Goal: Task Accomplishment & Management: Manage account settings

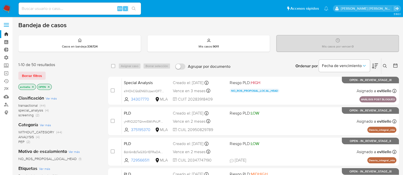
drag, startPoint x: 92, startPoint y: 8, endPoint x: 96, endPoint y: 10, distance: 4.1
click at [92, 8] on input at bounding box center [80, 8] width 122 height 7
paste input "FPxZq7tyVHioFqKhqyvw0SwO"
type input "FPxZq7tyVHioFqKhqyvw0SwO"
click at [136, 7] on button "search-icon" at bounding box center [133, 8] width 10 height 7
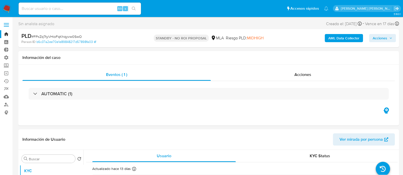
select select "10"
click at [97, 9] on input at bounding box center [80, 8] width 122 height 7
paste input "M5URfLMLv5k8Gd5ziscEl5lu"
type input "M5URfLMLv5k8Gd5ziscEl5lu"
click at [135, 7] on icon "search-icon" at bounding box center [134, 9] width 4 height 4
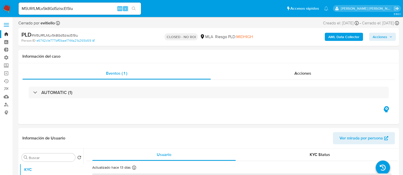
select select "10"
click at [97, 10] on input "M5URfLMLv5k8Gd5ziscEl5lu" at bounding box center [80, 8] width 122 height 7
paste input "RdPWJrGczTPysTq73RqYtYGJ"
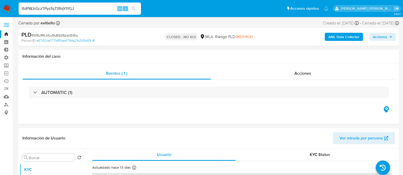
type input "RdPWJrGczTPysTq73RqYtYGJ"
click at [132, 10] on icon "search-icon" at bounding box center [134, 9] width 4 height 4
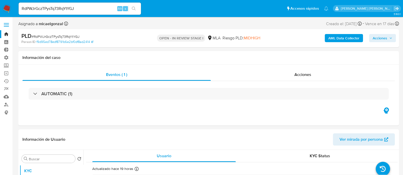
select select "10"
click at [87, 7] on input "RdPWJrGczTPysTq73RqYtYGJ" at bounding box center [80, 8] width 122 height 7
paste input "9zLXFxkxKB1Fq29U32BxyPQX"
type input "9zLXFxkxKB1Fq29U32BxyPQX"
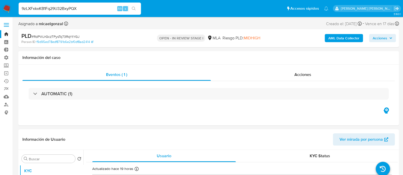
click at [132, 8] on icon "search-icon" at bounding box center [134, 9] width 4 height 4
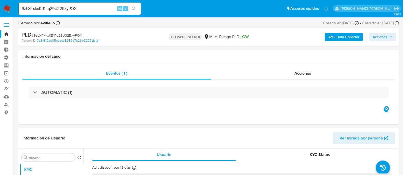
select select "10"
click at [57, 10] on input "9zLXFxkxKB1Fq29U32BxyPQX" at bounding box center [80, 8] width 122 height 7
paste input "GxfIjxvSoVasfPN1NcMtrdPe"
type input "GxfIjxvSoVasfPN1NcMtrdPe"
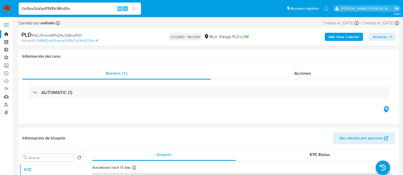
click at [135, 9] on icon "search-icon" at bounding box center [134, 9] width 4 height 4
select select "10"
click at [69, 7] on input "GxfIjxvSoVasfPN1NcMtrdPe" at bounding box center [80, 8] width 122 height 7
paste input "B3LR0tNpVnJTRBtuzVkH60Px"
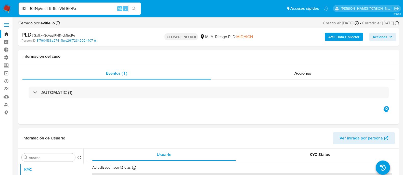
type input "B3LR0tNpVnJTRBtuzVkH60Px"
click at [138, 9] on button "search-icon" at bounding box center [133, 8] width 10 height 7
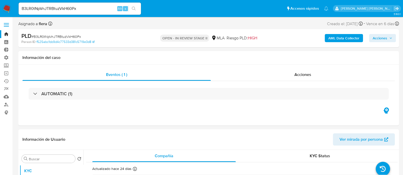
select select "10"
click at [67, 9] on input "B3LR0tNpVnJTRBtuzVkH60Px" at bounding box center [80, 8] width 122 height 7
paste input "wdA7C0edCSWL8sx20kYIB2LS"
type input "wdA7C0edCSWL8sx20kYIB2LS"
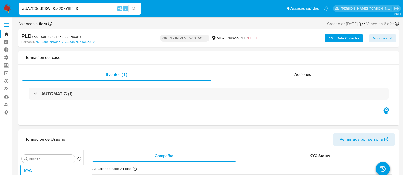
click at [134, 8] on icon "search-icon" at bounding box center [134, 9] width 4 height 4
select select "10"
click at [95, 7] on input "wdA7C0edCSWL8sx20kYIB2LS" at bounding box center [80, 8] width 122 height 7
paste input "VMvv4UidPBZVSHPMPg8Rb89y"
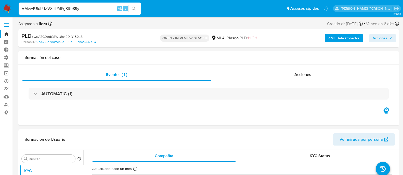
type input "VMvv4UidPBZVSHPMPg8Rb89y"
click at [137, 11] on button "search-icon" at bounding box center [133, 8] width 10 height 7
select select "10"
click at [69, 11] on input "VMvv4UidPBZVSHPMPg8Rb89y" at bounding box center [80, 8] width 122 height 7
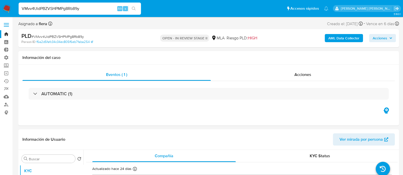
paste input "yiiLR0DNfYo4vQwczdXSeyMU"
type input "yiiLR0DNfYo4vQwczdXSeyMU"
click at [138, 8] on button "search-icon" at bounding box center [133, 8] width 10 height 7
select select "10"
click at [49, 9] on input "yiiLR0DNfYo4vQwczdXSeyMU" at bounding box center [80, 8] width 122 height 7
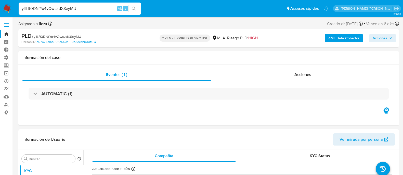
click at [49, 9] on input "yiiLR0DNfYo4vQwczdXSeyMU" at bounding box center [80, 8] width 122 height 7
paste input "RdPWJrGczTPysTq73RqYtYGJ"
type input "RdPWJrGczTPysTq73RqYtYGJ"
click at [133, 7] on icon "search-icon" at bounding box center [134, 9] width 4 height 4
select select "10"
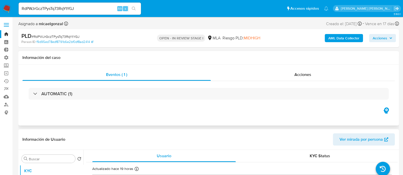
click at [295, 82] on div "AUTOMATIC (1)" at bounding box center [208, 93] width 372 height 25
click at [292, 78] on div "Acciones" at bounding box center [303, 75] width 184 height 12
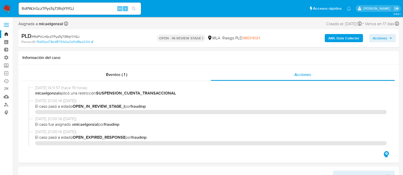
select select "10"
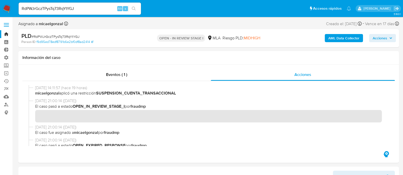
click at [78, 10] on input "RdPWJrGczTPysTq73RqYtYGJ" at bounding box center [80, 8] width 122 height 7
paste input "id FPxZq7tyVHioFqKhqyvw0SwO"
type input "id FPxZq7tyVHioFqKhqyvw0SwO"
click at [130, 9] on button "search-icon" at bounding box center [133, 8] width 10 height 7
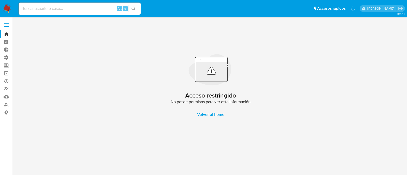
click at [85, 10] on input at bounding box center [80, 8] width 122 height 7
paste input "id FPxZq7tyVHioFqKhqyvw0SwO"
drag, startPoint x: 24, startPoint y: 9, endPoint x: 0, endPoint y: 10, distance: 24.2
click at [0, 10] on nav "Pausado Ver notificaciones id FPxZq7tyVHioFqKhqyvw0SwO Alt s Accesos rápidos Pr…" at bounding box center [203, 8] width 407 height 17
type input "FPxZq7tyVHioFqKhqyvw0SwO"
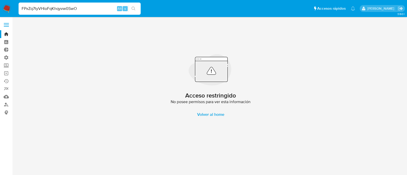
click at [136, 8] on button "search-icon" at bounding box center [133, 8] width 10 height 7
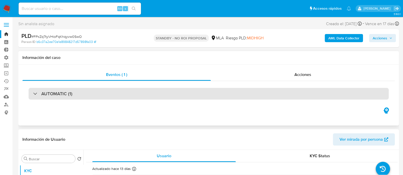
select select "10"
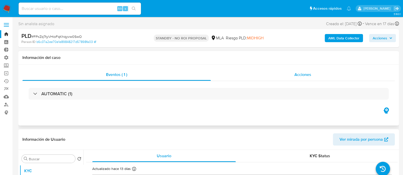
click at [319, 76] on div "Acciones" at bounding box center [303, 75] width 184 height 12
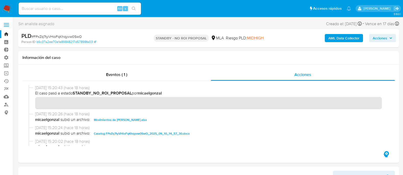
click at [73, 34] on span "# FPxZq7tyVHioFqKhqyvw0SwO" at bounding box center [57, 36] width 50 height 5
copy span "FPxZq7tyVHioFqKhqyvw0SwO"
click at [10, 11] on img at bounding box center [7, 8] width 9 height 9
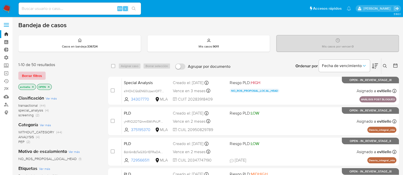
click at [43, 76] on button "Borrar filtros" at bounding box center [31, 76] width 27 height 8
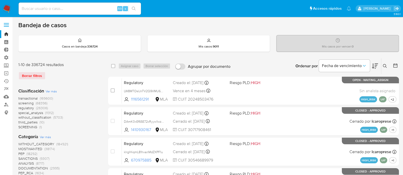
click at [381, 66] on button at bounding box center [385, 66] width 8 height 6
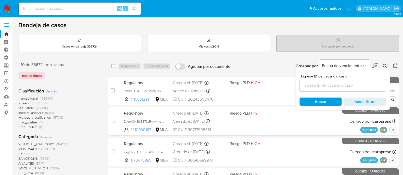
click at [357, 86] on input at bounding box center [342, 85] width 86 height 7
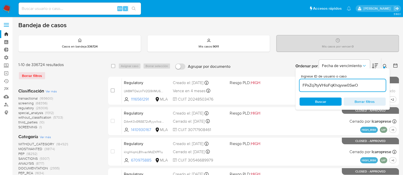
type input "FPxZq7tyVHioFqKhqyvw0SwO"
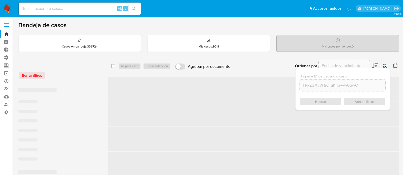
click at [384, 65] on icon at bounding box center [385, 66] width 4 height 4
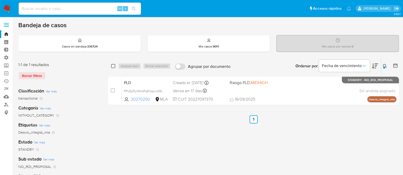
click at [114, 66] on input "checkbox" at bounding box center [113, 66] width 4 height 4
checkbox input "true"
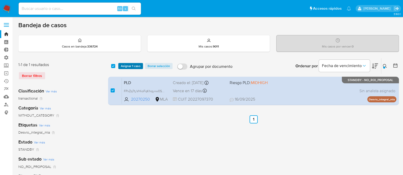
click at [130, 65] on span "Asignar 1 caso" at bounding box center [131, 66] width 20 height 5
click at [125, 67] on span "Asignar 1 caso" at bounding box center [131, 66] width 20 height 5
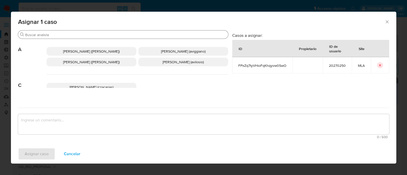
click at [58, 34] on input "Buscar" at bounding box center [125, 35] width 201 height 5
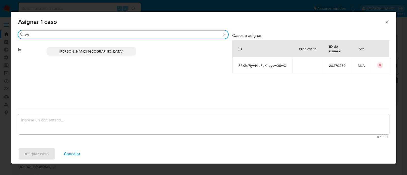
type input "ev"
drag, startPoint x: 77, startPoint y: 49, endPoint x: 75, endPoint y: 58, distance: 9.0
click at [77, 49] on span "Emmanuel Hernan Vitiello (evitiello)" at bounding box center [92, 51] width 64 height 5
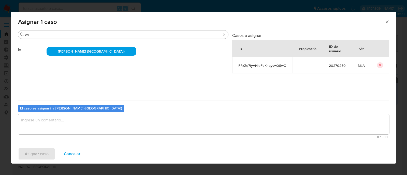
click at [51, 127] on textarea "assign-modal" at bounding box center [204, 124] width 372 height 20
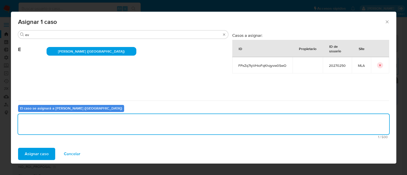
click at [37, 154] on span "Asignar caso" at bounding box center [37, 154] width 24 height 11
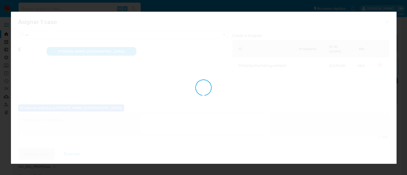
checkbox input "false"
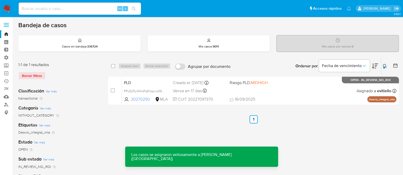
click at [323, 97] on span "16/09/2025 16/09/2025 18:41" at bounding box center [284, 100] width 110 height 6
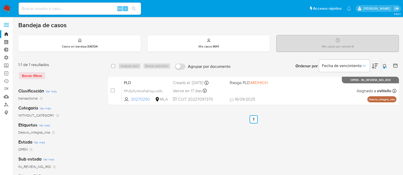
click at [108, 8] on input at bounding box center [80, 8] width 122 height 7
paste input "I7bjjrLTn91k5La8TlJ855b9"
type input "I7bjjrLTn91k5La8TlJ855b9"
click at [133, 7] on icon "search-icon" at bounding box center [134, 9] width 4 height 4
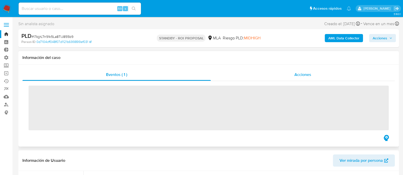
click at [300, 69] on div "Acciones" at bounding box center [303, 75] width 184 height 12
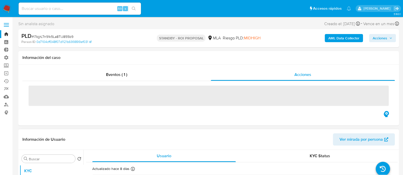
select select "10"
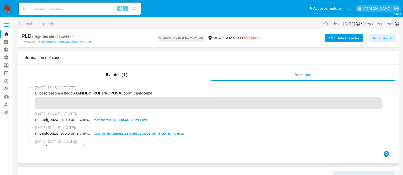
click at [131, 120] on span "Movimientos de Ivan Alejandro Bruzzone.xlsx" at bounding box center [120, 120] width 53 height 6
click at [131, 134] on span "Caselog I7bjjrLTn91k5La8TlJ855b9_2025_08_18_20_50_49.docx" at bounding box center [139, 134] width 90 height 6
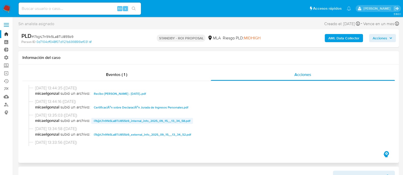
scroll to position [63, 0]
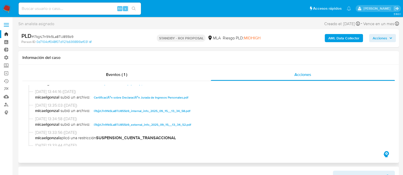
click at [147, 100] on span "CertificaciÃ³n sobre DeclaraciÃ³n Jurada de Ingresos Personales.pdf" at bounding box center [141, 98] width 94 height 6
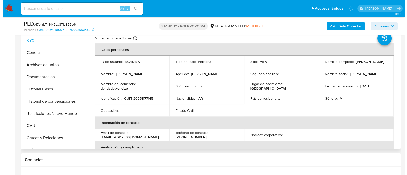
scroll to position [127, 0]
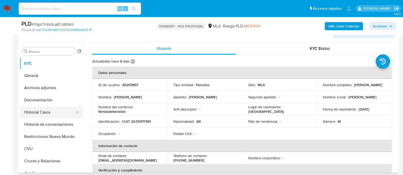
click at [55, 110] on button "Historial Casos" at bounding box center [50, 112] width 60 height 12
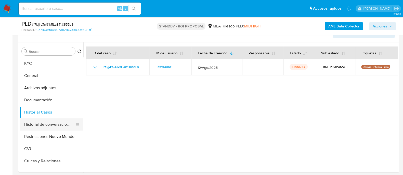
click at [53, 124] on button "Historial de conversaciones" at bounding box center [50, 125] width 60 height 12
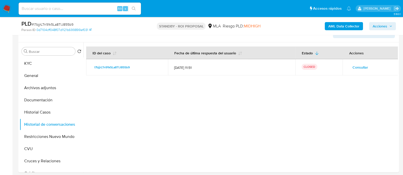
click at [353, 69] on span "Consultar" at bounding box center [360, 67] width 16 height 7
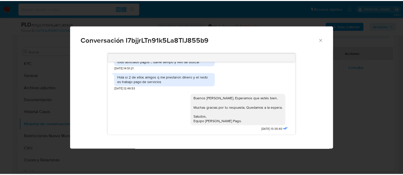
scroll to position [545, 0]
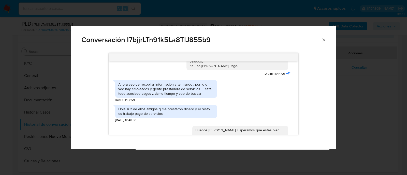
click at [106, 16] on div "Conversación I7bjjrLTn91k5La8TlJ855b9 18/08/2025 17:30:42 Hola buen día necesit…" at bounding box center [203, 87] width 407 height 175
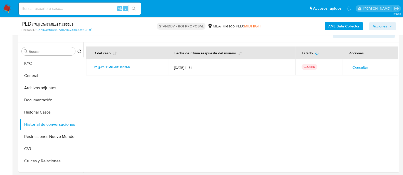
click at [98, 9] on input at bounding box center [80, 8] width 122 height 7
paste input "fRUqwWmyO8sruedd3K2BxfFW"
type input "fRUqwWmyO8sruedd3K2BxfFW"
click at [131, 9] on button "search-icon" at bounding box center [133, 8] width 10 height 7
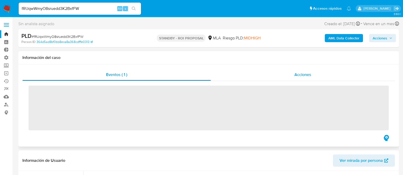
click at [307, 79] on div "Acciones" at bounding box center [303, 75] width 184 height 12
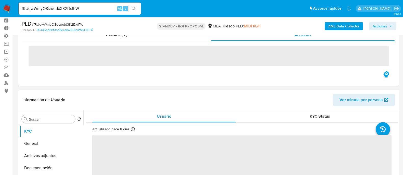
scroll to position [32, 0]
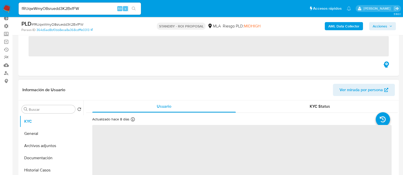
select select "10"
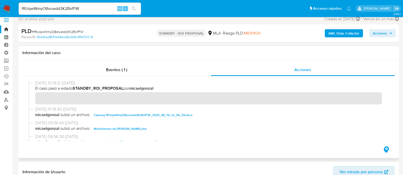
scroll to position [0, 0]
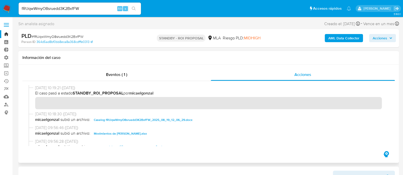
click at [166, 120] on span "Caselog fRUqwWmyO8sruedd3K2BxfFW_2025_08_19_12_06_29.docx" at bounding box center [143, 120] width 99 height 6
click at [135, 132] on span "Movimientos de Stephany Villarroel Solis.xlsx" at bounding box center [120, 134] width 53 height 6
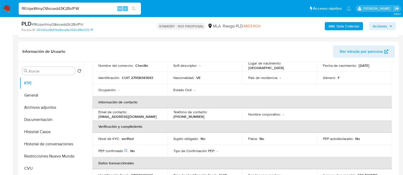
scroll to position [159, 0]
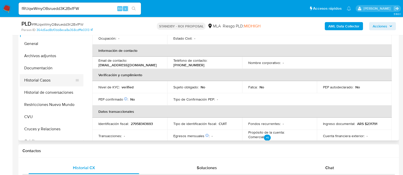
click at [52, 84] on button "Historial Casos" at bounding box center [50, 80] width 60 height 12
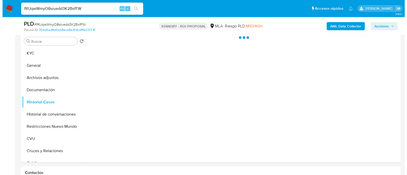
scroll to position [127, 0]
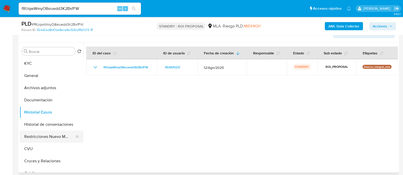
click at [37, 135] on button "Restricciones Nuevo Mundo" at bounding box center [50, 137] width 60 height 12
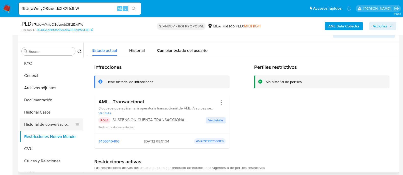
click at [60, 125] on button "Historial de conversaciones" at bounding box center [50, 125] width 60 height 12
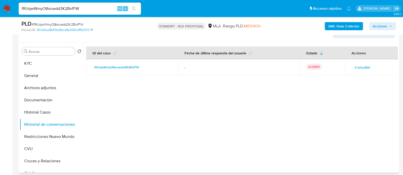
click at [355, 69] on span "Consultar" at bounding box center [363, 67] width 16 height 7
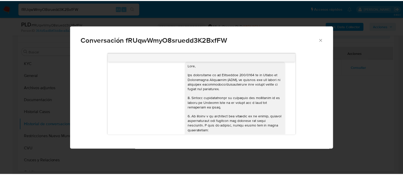
scroll to position [0, 0]
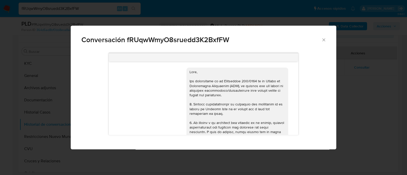
click at [354, 98] on div "Conversación fRUqwWmyO8sruedd3K2BxfFW 18/08/2025 17:38:02 Hola, Esperamos que t…" at bounding box center [203, 87] width 407 height 175
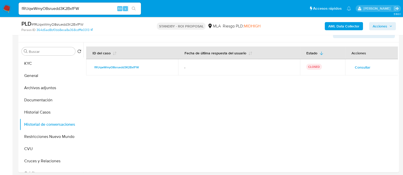
click at [113, 6] on input "fRUqwWmyO8sruedd3K2BxfFW" at bounding box center [80, 8] width 122 height 7
paste input "0DPp4yLW67ZTKRCpWQxEGF9P"
type input "0DPp4yLW67ZTKRCpWQxEGF9P"
click at [137, 9] on button "search-icon" at bounding box center [133, 8] width 10 height 7
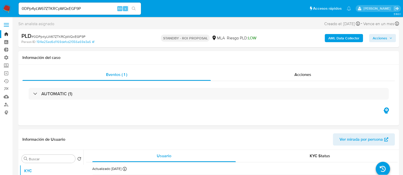
select select "10"
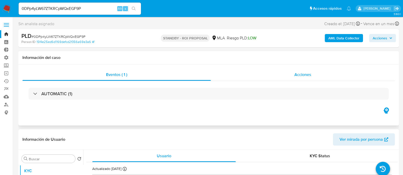
click at [296, 75] on span "Acciones" at bounding box center [302, 75] width 17 height 6
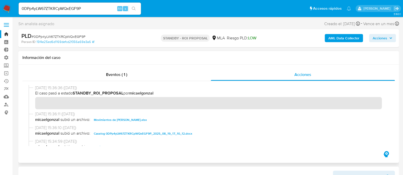
drag, startPoint x: 114, startPoint y: 118, endPoint x: 118, endPoint y: 126, distance: 8.4
click at [114, 118] on span "Movimientos de Maria Belen Gonzalez Suarez.xlsx" at bounding box center [120, 120] width 53 height 6
click at [120, 133] on span "Caselog 0DPp4yLW67ZTKRCpWQxEGF9P_2025_08_19_17_10_12.docx" at bounding box center [143, 134] width 98 height 6
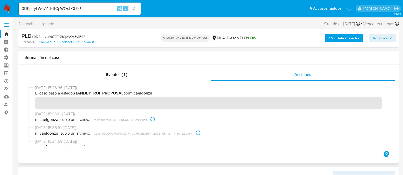
scroll to position [32, 0]
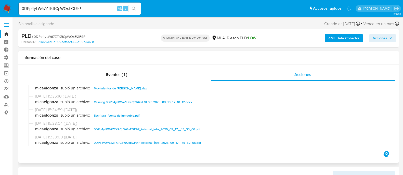
click at [138, 114] on span "Escritura - Venta de Inmueble.pdf" at bounding box center [117, 116] width 46 height 6
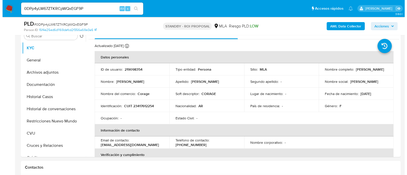
scroll to position [127, 0]
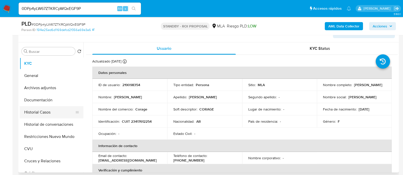
click at [48, 113] on button "Historial Casos" at bounding box center [50, 112] width 60 height 12
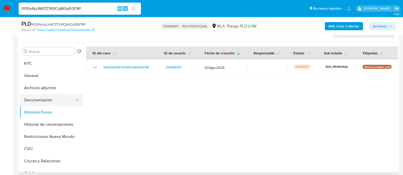
click at [56, 100] on button "Documentación" at bounding box center [50, 100] width 60 height 12
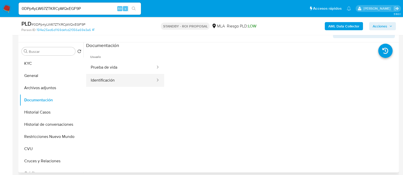
click at [140, 74] on button "Identificación" at bounding box center [121, 80] width 70 height 13
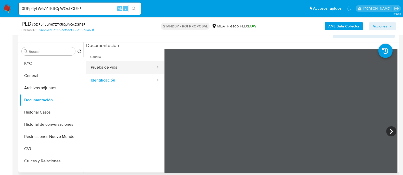
click at [139, 68] on button "Prueba de vida" at bounding box center [121, 67] width 70 height 13
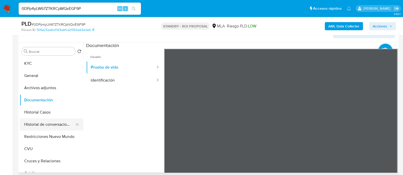
click at [57, 127] on button "Historial de conversaciones" at bounding box center [50, 125] width 60 height 12
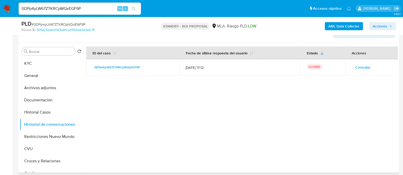
click at [361, 68] on span "Consultar" at bounding box center [363, 67] width 16 height 7
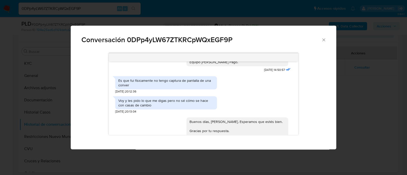
scroll to position [414, 0]
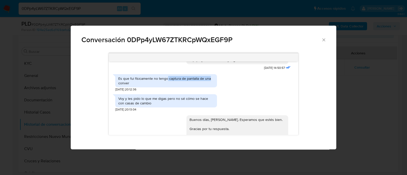
drag, startPoint x: 167, startPoint y: 75, endPoint x: 220, endPoint y: 75, distance: 52.5
click at [220, 75] on div "Es que fui físicamente no tengo captura de pantalla de una conver 12/09/2025 20…" at bounding box center [203, 82] width 177 height 20
click at [243, 92] on div "Voy y les pido lo que me digas pero no sé cómo se hace con casas de cambio 12/0…" at bounding box center [203, 102] width 177 height 20
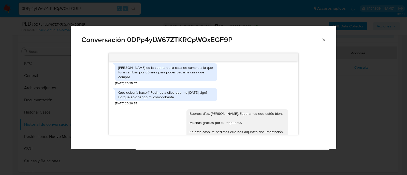
scroll to position [286, 0]
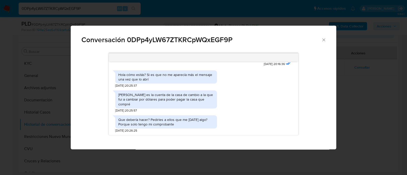
click at [12, 104] on div "Conversación 0DPp4yLW67ZTKRCpWQxEGF9P JPEG JPEG dc15ff18-2d39-479c-8991-bb51a18…" at bounding box center [203, 87] width 407 height 175
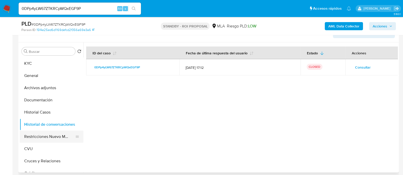
click at [21, 134] on button "Restricciones Nuevo Mundo" at bounding box center [50, 137] width 60 height 12
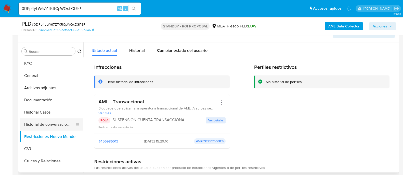
click at [62, 127] on button "Historial de conversaciones" at bounding box center [50, 125] width 60 height 12
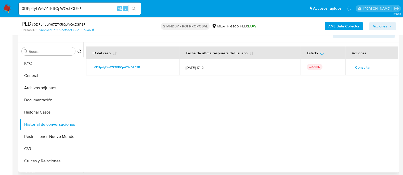
click at [357, 64] on span "Consultar" at bounding box center [363, 67] width 16 height 7
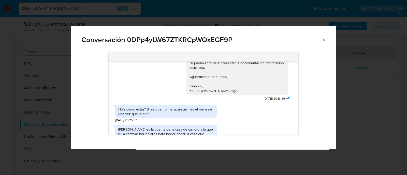
scroll to position [732, 0]
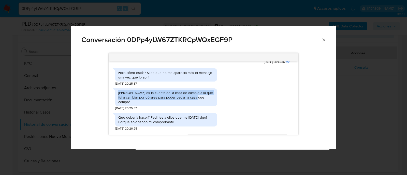
drag, startPoint x: 198, startPoint y: 101, endPoint x: 109, endPoint y: 97, distance: 89.3
click at [109, 97] on div "18/08/2025 17:40:23 Hola, es que vendí un departamento y subí la plata acá, deb…" at bounding box center [203, 99] width 189 height 74
copy div "Esa es la cuenta de la casa de cambio a la que fui a cambiar por dólares para p…"
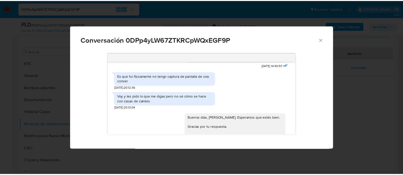
scroll to position [859, 0]
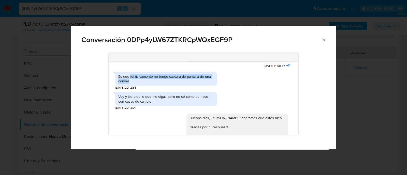
drag, startPoint x: 130, startPoint y: 75, endPoint x: 145, endPoint y: 79, distance: 15.3
click at [145, 79] on div "Es que fui físicamente no tengo captura de pantalla de una conver" at bounding box center [166, 78] width 96 height 9
copy div "fui físicamente no tengo captura de pantalla de una conver"
click at [322, 40] on icon "Cerrar" at bounding box center [324, 39] width 5 height 5
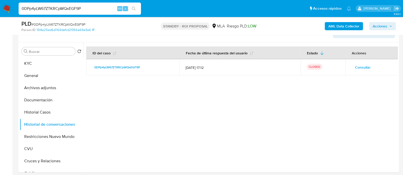
click at [73, 9] on input "0DPp4yLW67ZTKRCpWQxEGF9P" at bounding box center [80, 8] width 122 height 7
click at [88, 7] on input "0DPp4yLW67ZTKRCpWQxEGF9P" at bounding box center [80, 8] width 122 height 7
paste input "ly9WsPdPjkYgtZg7wHxqX02O"
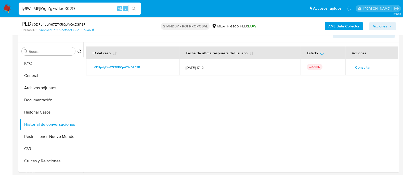
type input "ly9WsPdPjkYgtZg7wHxqX02O"
click at [137, 8] on button "search-icon" at bounding box center [133, 8] width 10 height 7
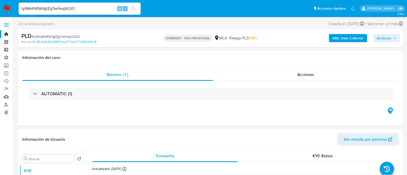
select select "10"
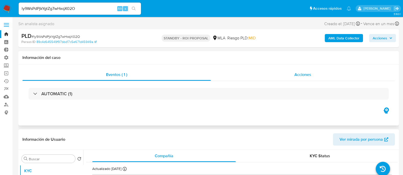
click at [316, 70] on div "Acciones" at bounding box center [303, 75] width 184 height 12
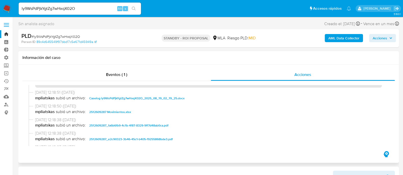
scroll to position [32, 0]
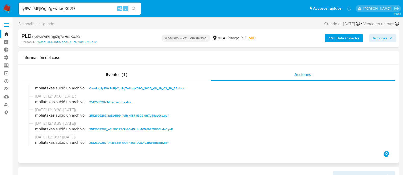
click at [117, 90] on span "Caselog ly9WsPdPjkYgtZg7wHxqX02O_2025_08_19_02_19_25.docx" at bounding box center [136, 89] width 95 height 6
drag, startPoint x: 114, startPoint y: 98, endPoint x: 114, endPoint y: 101, distance: 3.3
click at [114, 98] on span "18/09/2025 12:18:50 (hace 5 días)" at bounding box center [210, 97] width 351 height 6
click at [114, 102] on span "2512609287 Movimientos.xlsx" at bounding box center [110, 102] width 42 height 6
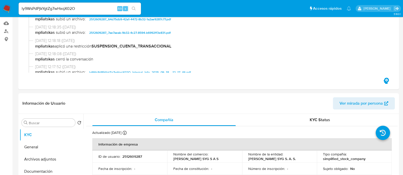
scroll to position [96, 0]
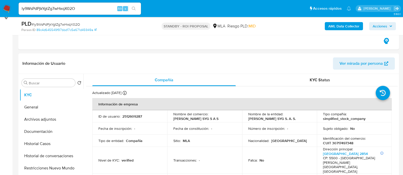
drag, startPoint x: 54, startPoint y: 157, endPoint x: 1, endPoint y: 156, distance: 53.7
click at [54, 157] on button "Historial de conversaciones" at bounding box center [52, 156] width 64 height 12
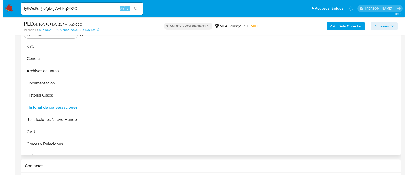
scroll to position [127, 0]
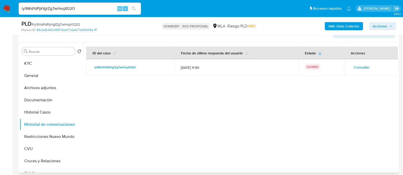
click at [347, 68] on td "Consultar" at bounding box center [371, 67] width 54 height 16
click at [355, 66] on span "Consultar" at bounding box center [362, 67] width 16 height 7
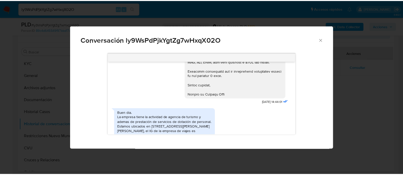
scroll to position [339, 0]
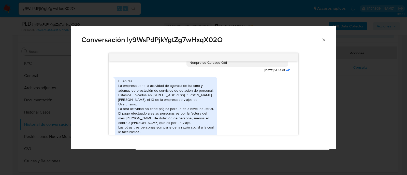
click at [54, 113] on div "Conversación ly9WsPdPjkYgtZg7wHxqX02O Y esos 800 mil pesos q me estan cobrando …" at bounding box center [203, 87] width 407 height 175
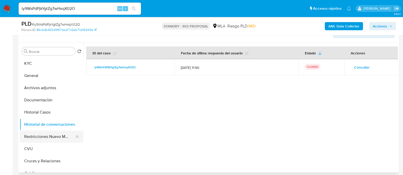
click at [53, 136] on button "Restricciones Nuevo Mundo" at bounding box center [50, 137] width 60 height 12
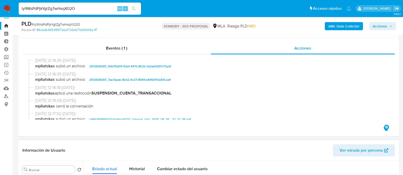
scroll to position [0, 0]
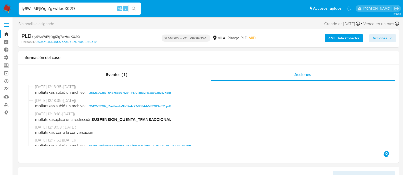
click at [106, 7] on input "ly9WsPdPjkYgtZg7wHxqX02O" at bounding box center [80, 8] width 122 height 7
paste input "FgbIfviusc781aseNhYwaYIr"
type input "FgbIfviusc781aseNhYwaYIr"
click at [134, 7] on icon "search-icon" at bounding box center [134, 9] width 4 height 4
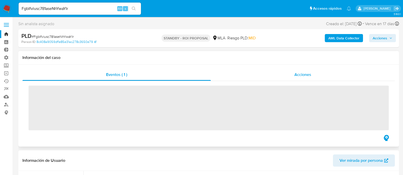
click at [306, 70] on div "Acciones" at bounding box center [303, 75] width 184 height 12
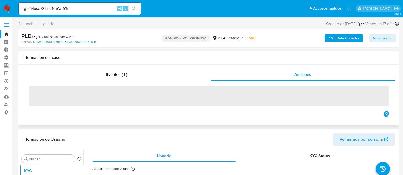
select select "10"
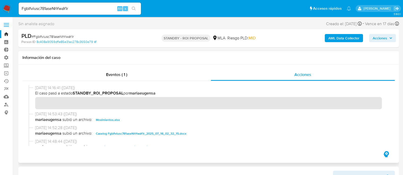
click at [113, 120] on span "Movimientos.xlsx" at bounding box center [108, 120] width 24 height 6
click at [114, 130] on span "25/08/2025 14:52:28 (hace un mes)" at bounding box center [210, 128] width 351 height 6
click at [116, 133] on span "Caselog FgbIfviusc781aseNhYwaYIr_2025_07_18_02_32_15.docx" at bounding box center [141, 134] width 90 height 6
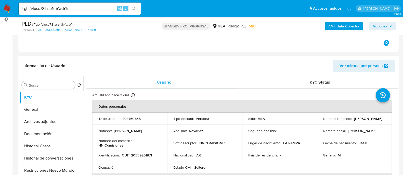
scroll to position [96, 0]
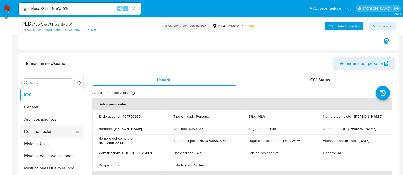
click at [37, 130] on button "Documentación" at bounding box center [50, 132] width 60 height 12
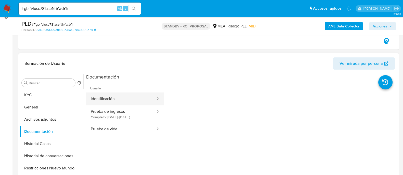
click at [115, 100] on button "Identificación" at bounding box center [121, 99] width 70 height 13
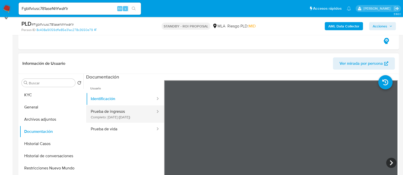
click at [118, 117] on button "Prueba de ingresos Completo: 19/08/2025 (hace un mes)" at bounding box center [121, 114] width 70 height 17
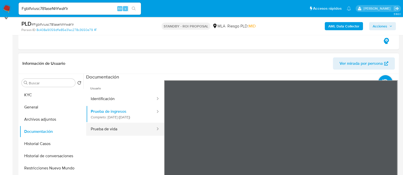
click at [136, 136] on button "Prueba de vida" at bounding box center [121, 129] width 70 height 13
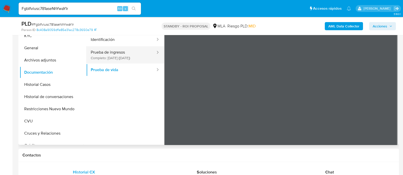
scroll to position [159, 0]
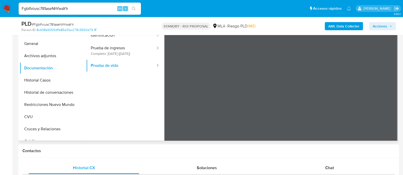
click at [131, 96] on ul "Usuario Identificación Prueba de ingresos Completo: 19/08/2025 (hace un mes) Pr…" at bounding box center [125, 90] width 78 height 147
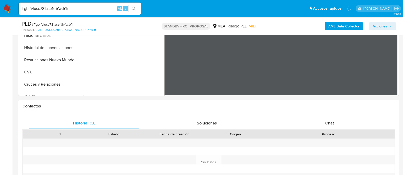
scroll to position [127, 0]
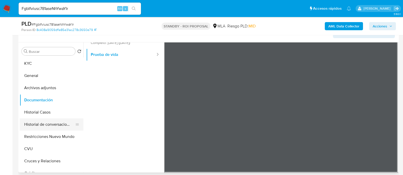
click at [49, 123] on button "Historial de conversaciones" at bounding box center [50, 125] width 60 height 12
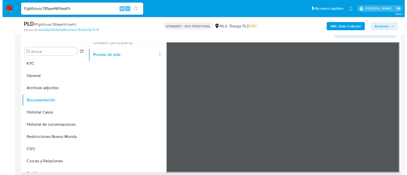
scroll to position [0, 0]
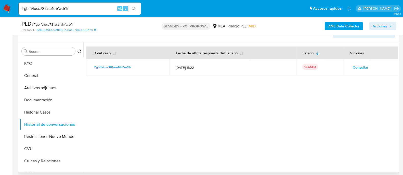
click at [349, 65] on button "Consultar" at bounding box center [360, 67] width 23 height 8
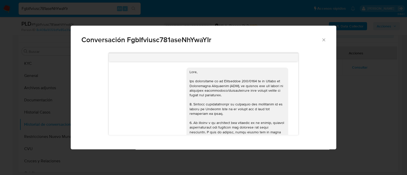
click at [357, 82] on div "Conversación FgbIfviusc781aseNhYwaYIr 17/07/2025 20:02:59 Hola, Esperamos que t…" at bounding box center [203, 87] width 407 height 175
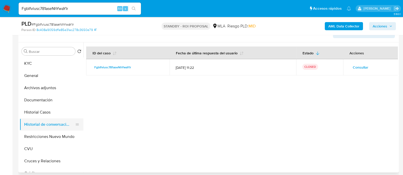
click at [49, 121] on button "Historial de conversaciones" at bounding box center [50, 125] width 60 height 12
click at [49, 114] on button "Historial Casos" at bounding box center [50, 112] width 60 height 12
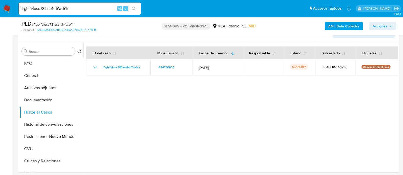
click at [90, 8] on input "FgbIfviusc781aseNhYwaYIr" at bounding box center [80, 8] width 122 height 7
paste input "IT34Um2kWaDiQxVCuDkMpylW"
type input "IT34Um2kWaDiQxVCuDkMpylW"
click at [132, 8] on icon "search-icon" at bounding box center [134, 9] width 4 height 4
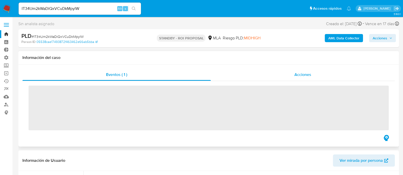
click at [312, 72] on div "Acciones" at bounding box center [303, 75] width 184 height 12
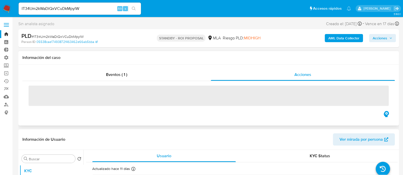
select select "10"
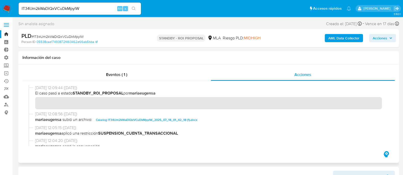
click at [130, 117] on span "26/08/2025 12:08:56 (hace un mes)" at bounding box center [210, 115] width 351 height 6
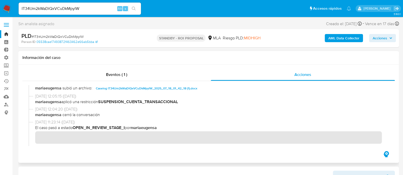
click at [166, 89] on span "Caselog IT34Um2kWaDiQxVCuDkMpylW_2025_07_18_01_42_18 (1).docx" at bounding box center [146, 89] width 101 height 6
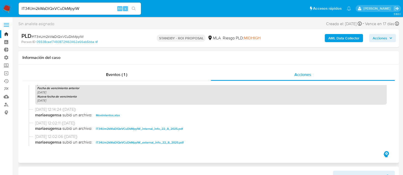
scroll to position [254, 0]
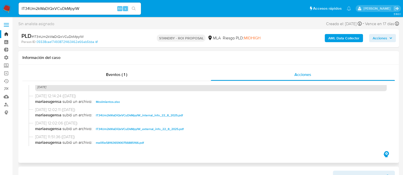
click at [108, 101] on span "Movimientos.xlsx" at bounding box center [108, 102] width 24 height 6
click at [143, 115] on span "IT34Um2kWaDiQxVCuDkMpylW_internal_info_22_8_2025.pdf" at bounding box center [139, 116] width 87 height 6
click at [143, 130] on span "IT34Um2kWaDiQxVCuDkMpylW_external_info_22_8_2025.pdf" at bounding box center [140, 129] width 88 height 6
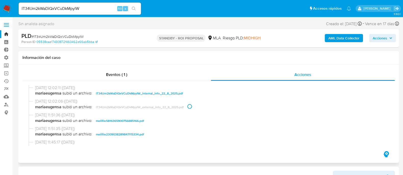
scroll to position [287, 0]
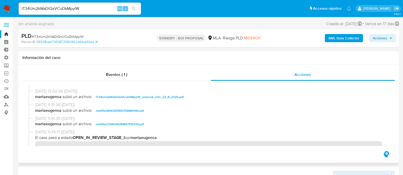
click at [132, 114] on span "melifile5816365900756885166.pdf" at bounding box center [120, 111] width 48 height 6
click at [134, 124] on span "melifile2309038289847115334.pdf" at bounding box center [120, 124] width 48 height 6
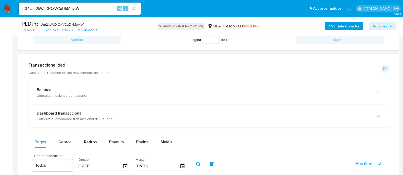
scroll to position [159, 0]
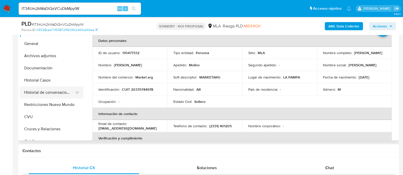
click at [55, 89] on button "Historial de conversaciones" at bounding box center [50, 93] width 60 height 12
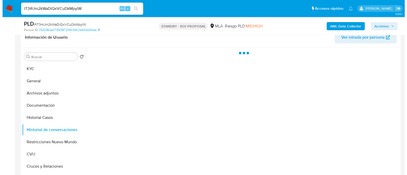
scroll to position [96, 0]
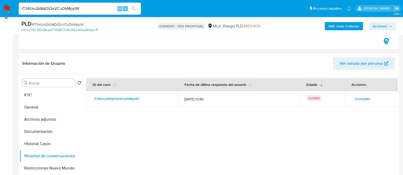
click at [358, 100] on span "Consultar" at bounding box center [363, 99] width 16 height 7
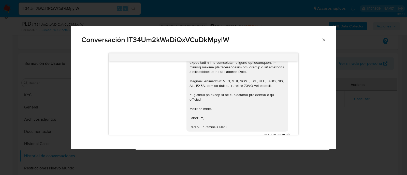
scroll to position [555, 0]
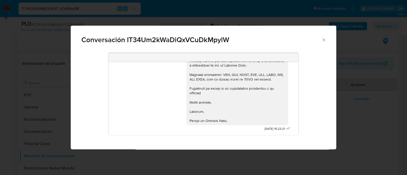
click at [372, 116] on div "Conversación IT34Um2kWaDiQxVCuDkMpylW 17/07/2025 20:03:16 Hola, Esperamos que t…" at bounding box center [203, 87] width 407 height 175
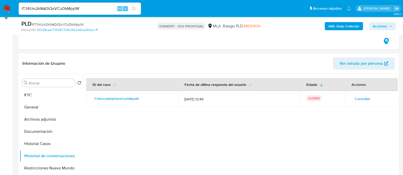
click at [342, 25] on b "AML Data Collector" at bounding box center [343, 26] width 31 height 8
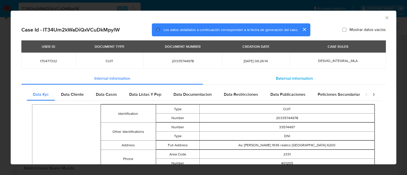
click at [315, 80] on div "External information" at bounding box center [294, 79] width 183 height 12
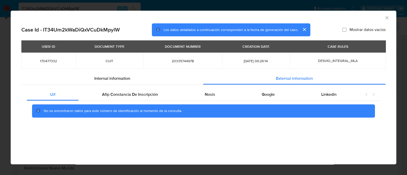
click at [188, 64] on td "20335744978" at bounding box center [182, 61] width 79 height 16
click at [180, 63] on span "20335744978" at bounding box center [182, 61] width 67 height 5
copy span "20335744978"
click at [385, 16] on icon "Cerrar ventana" at bounding box center [387, 17] width 5 height 5
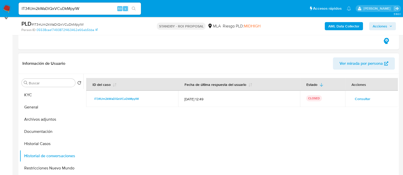
click at [363, 99] on span "Consultar" at bounding box center [363, 99] width 16 height 7
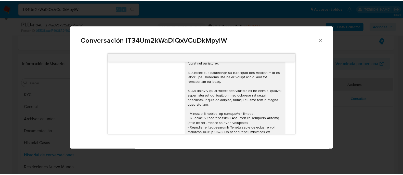
scroll to position [14, 0]
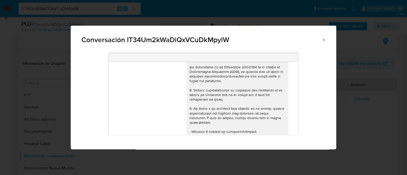
click at [361, 101] on div "Conversación IT34Um2kWaDiQxVCuDkMpylW 17/07/2025 20:03:16 Hola, Esperamos que t…" at bounding box center [203, 87] width 407 height 175
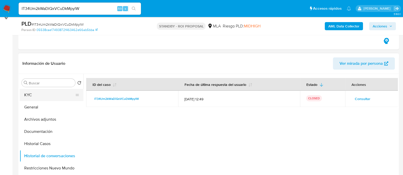
click at [45, 93] on button "KYC" at bounding box center [50, 95] width 60 height 12
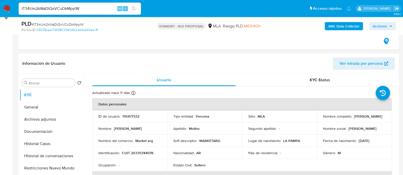
scroll to position [63, 0]
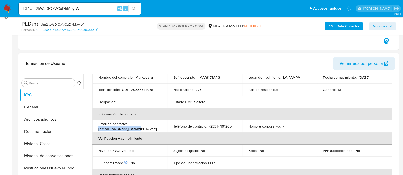
drag, startPoint x: 141, startPoint y: 129, endPoint x: 97, endPoint y: 127, distance: 44.4
click at [97, 127] on td "Email de contacto : pichi_345@hotmail.com" at bounding box center [129, 126] width 75 height 12
copy p "pichi_345@hotmail.com"
click at [211, 127] on p "(2331) 401205" at bounding box center [220, 126] width 22 height 5
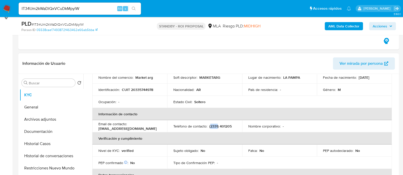
copy p "2331"
click at [221, 126] on p "(2331) 401205" at bounding box center [220, 126] width 22 height 5
copy p "401205"
drag, startPoint x: 92, startPoint y: 9, endPoint x: 4, endPoint y: 4, distance: 87.5
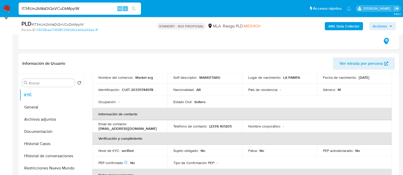
click at [0, 2] on nav "Pausado Ver notificaciones IT34Um2kWaDiQxVCuDkMpylW Alt s Accesos rápidos Presi…" at bounding box center [201, 8] width 403 height 17
click at [85, 7] on input "IT34Um2kWaDiQxVCuDkMpylW" at bounding box center [80, 8] width 122 height 7
paste input "QquAp3rSruAZkbw24kmvWRqo"
type input "QquAp3rSruAZkbw24kmvWRqo"
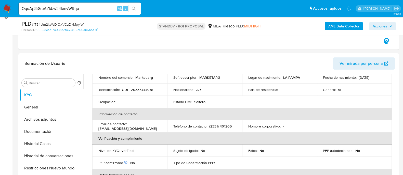
click at [136, 7] on button "search-icon" at bounding box center [133, 8] width 10 height 7
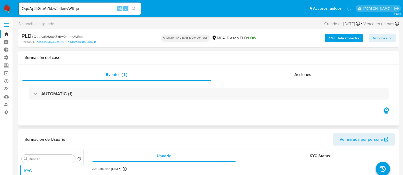
select select "10"
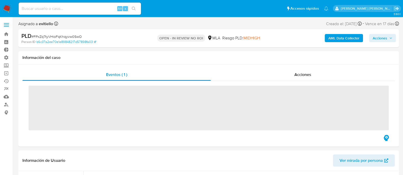
click at [375, 39] on span "Acciones" at bounding box center [379, 38] width 15 height 8
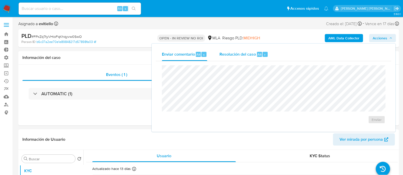
select select "10"
click at [257, 56] on div "Alt" at bounding box center [259, 54] width 5 height 5
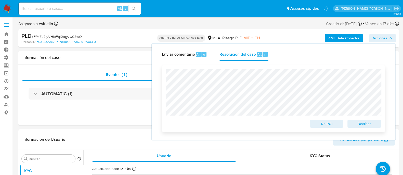
click at [329, 124] on span "No ROI" at bounding box center [326, 123] width 26 height 7
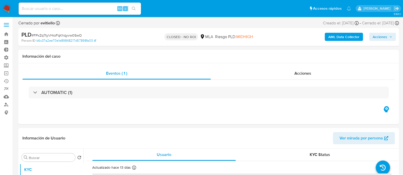
select select "10"
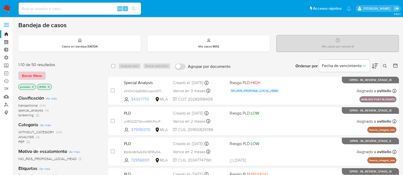
click at [41, 76] on span "Borrar filtros" at bounding box center [32, 75] width 20 height 7
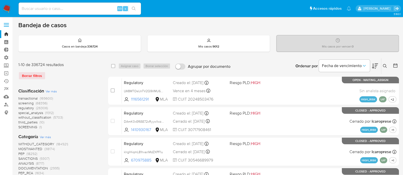
click at [384, 65] on icon at bounding box center [385, 66] width 4 height 4
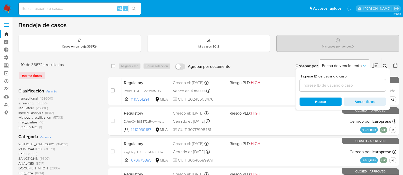
click at [350, 81] on div at bounding box center [342, 85] width 86 height 12
click at [353, 85] on input at bounding box center [342, 85] width 86 height 7
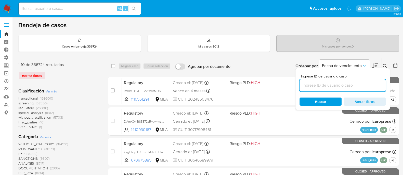
paste input "0DPp4yLW67ZTKRCpWQxEGF9P"
type input "0DPp4yLW67ZTKRCpWQxEGF9P"
click at [383, 66] on icon at bounding box center [385, 66] width 4 height 4
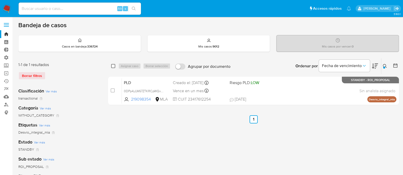
click at [111, 67] on input "checkbox" at bounding box center [113, 66] width 4 height 4
checkbox input "true"
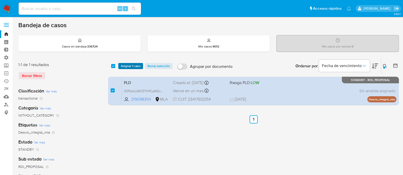
click at [125, 66] on span "Asignar 1 caso" at bounding box center [131, 66] width 20 height 5
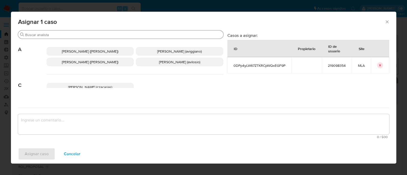
click at [66, 33] on input "Buscar" at bounding box center [123, 35] width 196 height 5
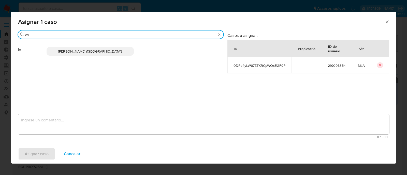
type input "ev"
click at [88, 52] on span "Emmanuel Hernan Vitiello (evitiello)" at bounding box center [90, 51] width 64 height 5
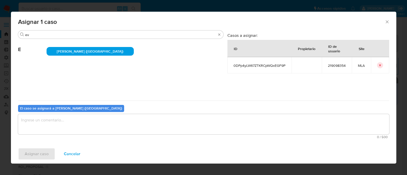
click at [62, 123] on textarea "assign-modal" at bounding box center [204, 124] width 372 height 20
click at [48, 148] on button "Asignar caso" at bounding box center [36, 154] width 37 height 12
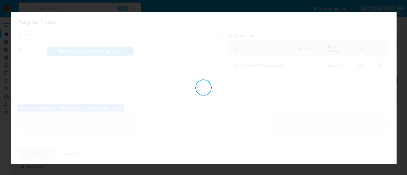
checkbox input "false"
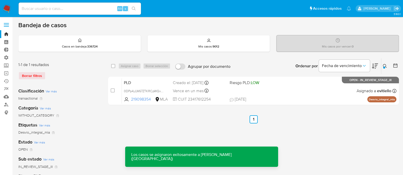
click at [263, 90] on span at bounding box center [255, 90] width 53 height 1
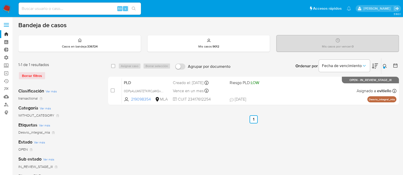
click at [385, 67] on icon at bounding box center [385, 66] width 4 height 4
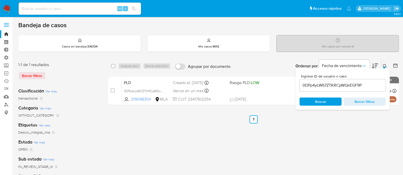
click at [349, 86] on input "0DPp4yLW67ZTKRCpWQxEGF9P" at bounding box center [342, 85] width 86 height 7
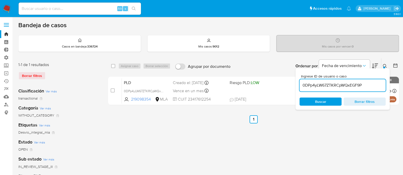
click at [349, 86] on input "0DPp4yLW67ZTKRCpWQxEGF9P" at bounding box center [342, 85] width 86 height 7
type input "IT34Um2kWaDiQxVCuDkMpylW"
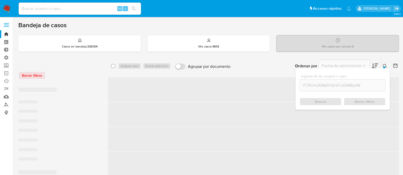
click at [385, 66] on icon at bounding box center [385, 66] width 4 height 4
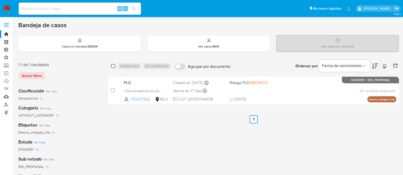
click at [113, 65] on input "checkbox" at bounding box center [113, 66] width 4 height 4
checkbox input "true"
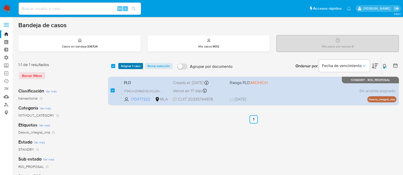
click at [128, 64] on span "Asignar 1 caso" at bounding box center [131, 66] width 20 height 5
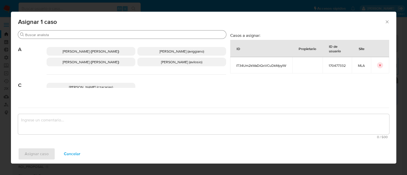
click at [70, 32] on div "Buscar" at bounding box center [122, 35] width 208 height 8
click at [70, 34] on input "Buscar" at bounding box center [124, 35] width 199 height 5
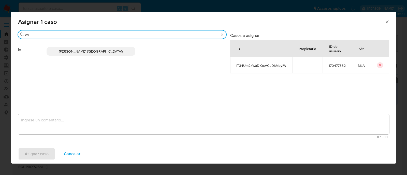
type input "ev"
click at [79, 50] on span "Emmanuel Hernan Vitiello (evitiello)" at bounding box center [91, 51] width 64 height 5
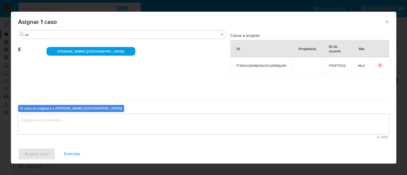
click at [53, 128] on textarea "assign-modal" at bounding box center [204, 124] width 372 height 20
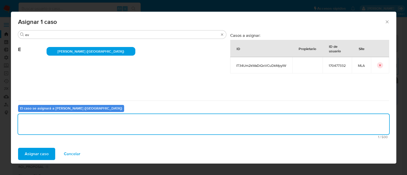
click at [49, 149] on button "Asignar caso" at bounding box center [36, 154] width 37 height 12
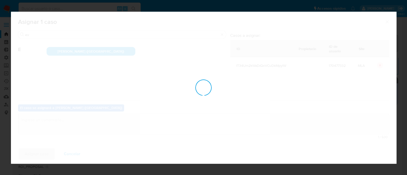
checkbox input "false"
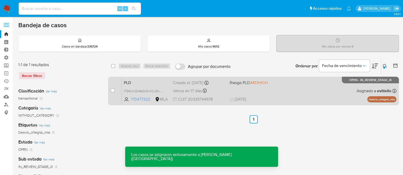
click at [290, 87] on div "PLD IT34Um2kWaDiQxVCuDkMpylW 170477332 MLA Riesgo PLD: MIDHIGH Creado el: 12/07…" at bounding box center [259, 91] width 274 height 26
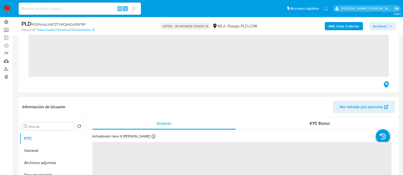
scroll to position [63, 0]
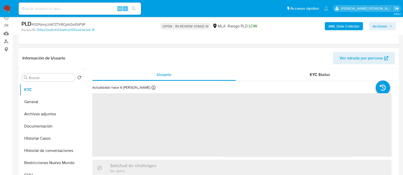
click at [48, 113] on button "Archivos adjuntos" at bounding box center [52, 114] width 64 height 12
select select "10"
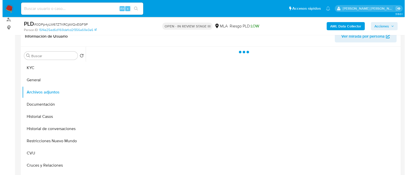
scroll to position [96, 0]
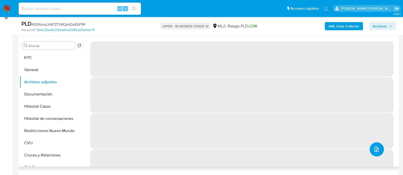
click at [373, 149] on icon "upload-file" at bounding box center [376, 150] width 6 height 6
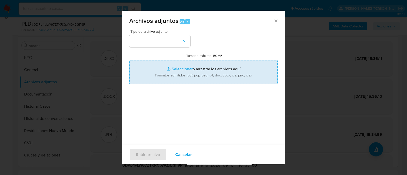
click at [207, 75] on input "Tamaño máximo: 50MB Seleccionar archivos" at bounding box center [203, 72] width 149 height 24
type input "C:\fakepath\v2Caselog 0DPp4yLW67ZTKRCpWQxEGF9P_2025_08_19_17_10_12.docx"
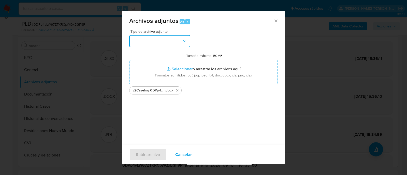
click at [172, 41] on button "button" at bounding box center [159, 41] width 61 height 12
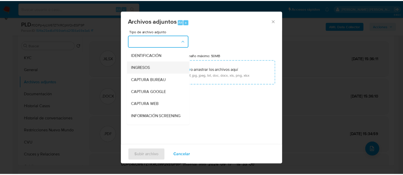
scroll to position [63, 0]
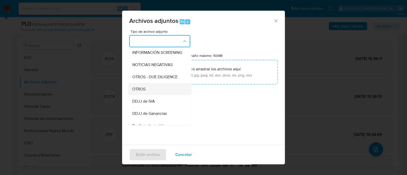
click at [140, 92] on span "OTROS" at bounding box center [138, 89] width 13 height 5
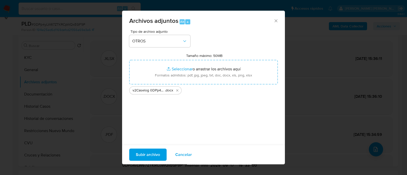
click at [145, 155] on span "Subir archivo" at bounding box center [148, 154] width 24 height 11
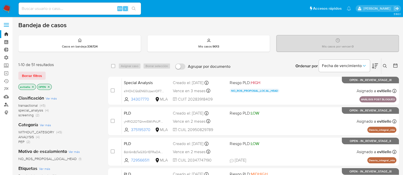
click at [9, 105] on link "Buscador de personas" at bounding box center [30, 105] width 61 height 8
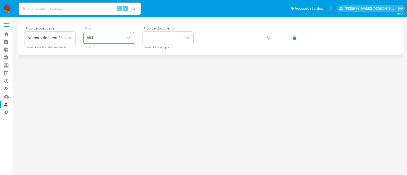
click at [105, 37] on span "MLU" at bounding box center [107, 37] width 40 height 5
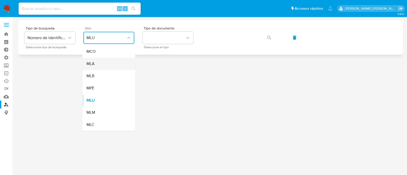
click at [102, 66] on div "MLA" at bounding box center [108, 64] width 42 height 12
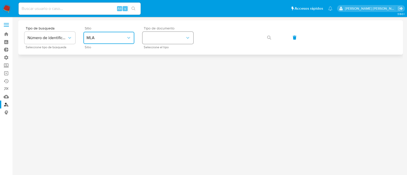
click at [166, 36] on button "identificationType" at bounding box center [168, 38] width 51 height 12
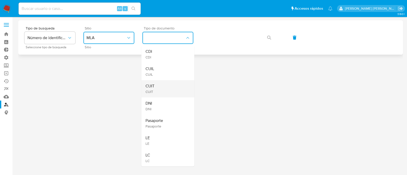
click at [171, 87] on div "CUIT CUIT" at bounding box center [167, 88] width 42 height 17
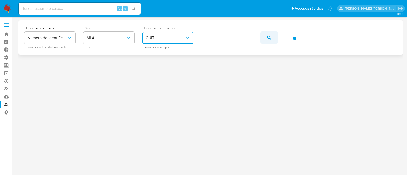
click at [269, 36] on icon "button" at bounding box center [269, 38] width 4 height 4
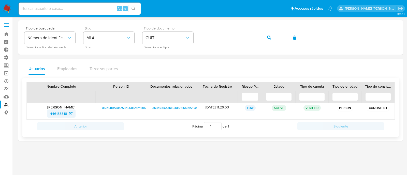
click at [63, 115] on span "446133316" at bounding box center [58, 114] width 17 height 8
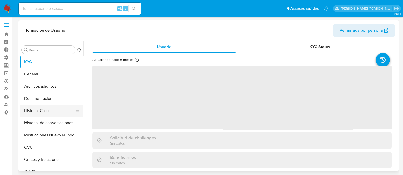
click at [63, 112] on button "Historial Casos" at bounding box center [50, 111] width 60 height 12
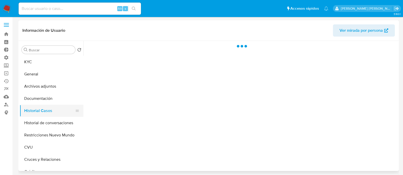
select select "10"
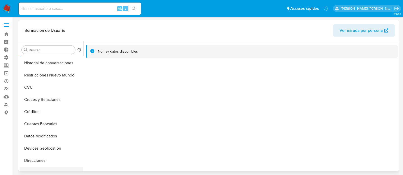
scroll to position [96, 0]
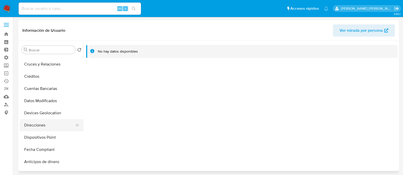
click at [47, 129] on button "Direcciones" at bounding box center [50, 125] width 60 height 12
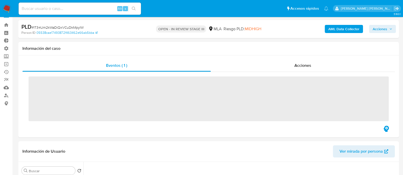
scroll to position [63, 0]
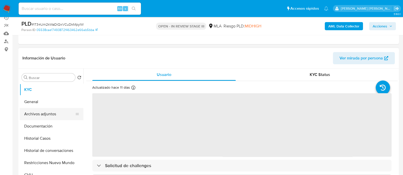
click at [49, 113] on button "Archivos adjuntos" at bounding box center [50, 114] width 60 height 12
select select "10"
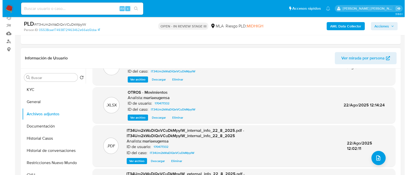
scroll to position [32, 0]
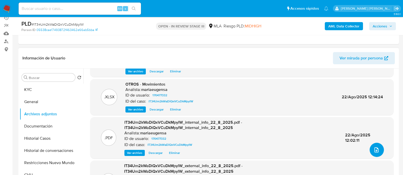
click at [374, 149] on icon "upload-file" at bounding box center [376, 150] width 6 height 6
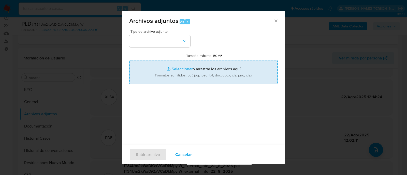
click at [190, 68] on input "Tamaño máximo: 50MB Seleccionar archivos" at bounding box center [203, 72] width 149 height 24
type input "C:\fakepath\v2Caselog IT34Um2kWaDiQxVCuDkMpylW_2025_07_18_01_42_18 (1).docx"
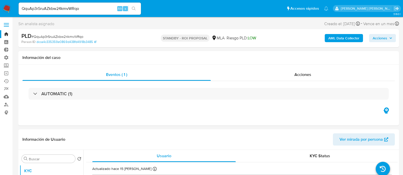
select select "10"
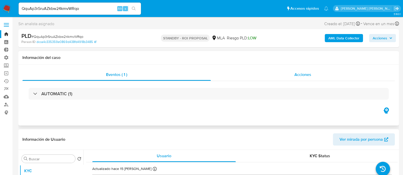
click at [266, 78] on div "Acciones" at bounding box center [303, 75] width 184 height 12
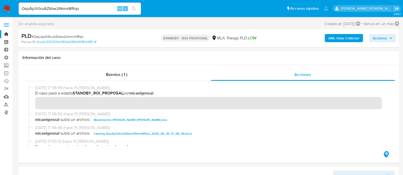
click at [94, 9] on input "QquAp3rSruAZkbw24kmvWRqo" at bounding box center [80, 8] width 122 height 7
paste input "FvCSisOY0tTjMeZGAp6ciJlW"
type input "FvCSisOY0tTjMeZGAp6ciJlW"
click at [133, 8] on icon "search-icon" at bounding box center [134, 9] width 4 height 4
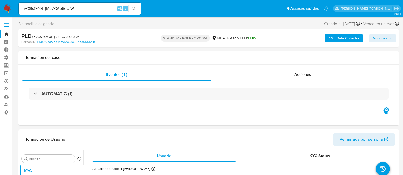
select select "10"
click at [88, 11] on input "FvCSisOY0tTjMeZGAp6ciJlW" at bounding box center [80, 8] width 122 height 7
paste input "CEXu8LrrxEbRPp4Y0fjzZjeT"
type input "CEXu8LrrxEbRPp4Y0fjzZjeT"
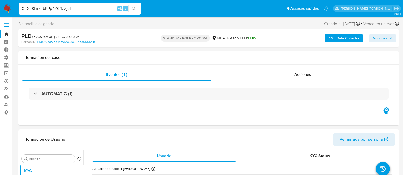
click at [136, 7] on button "search-icon" at bounding box center [133, 8] width 10 height 7
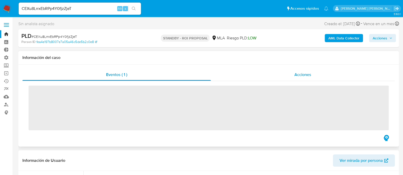
click at [286, 74] on div "Acciones" at bounding box center [303, 75] width 184 height 12
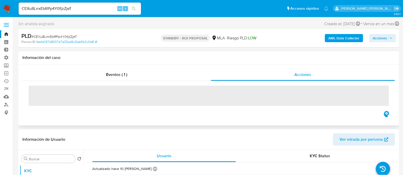
select select "10"
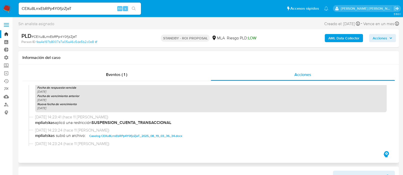
scroll to position [191, 0]
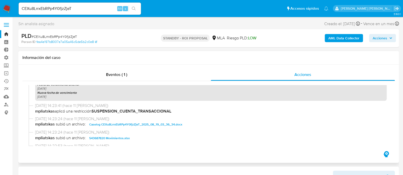
click at [124, 121] on span "12/09/2025 14:23:24 (hace 11 días)" at bounding box center [210, 119] width 351 height 6
click at [124, 123] on span "Caselog CEXu8LrrxEbRPp4Y0fjzZjeT_2025_08_19_03_36_34.docx" at bounding box center [135, 125] width 93 height 6
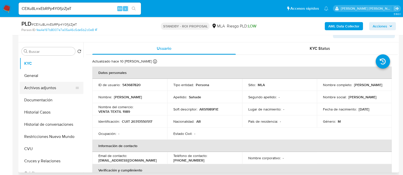
click at [52, 86] on button "Archivos adjuntos" at bounding box center [50, 88] width 60 height 12
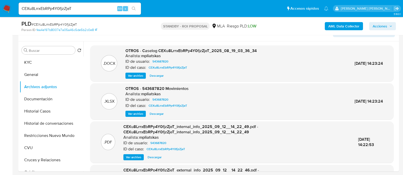
scroll to position [58, 0]
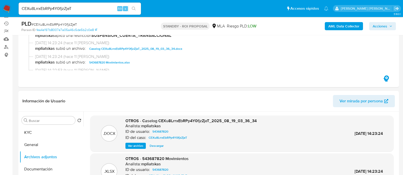
click at [71, 9] on input "CEXu8LrrxEbRPp4Y0fjzZjeT" at bounding box center [80, 8] width 122 height 7
drag, startPoint x: 98, startPoint y: 7, endPoint x: 0, endPoint y: 8, distance: 98.3
click at [0, 8] on nav "Pausado Ver notificaciones CEXu8LrrxEbRPp4Y0fjzZjeT Alt s Accesos rápidos Presi…" at bounding box center [201, 8] width 403 height 17
paste input "Uy5fpJfzn1urpUwI2Fh1EmCK"
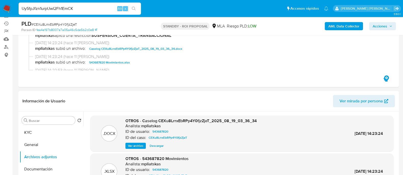
type input "Uy5fpJfzn1urpUwI2Fh1EmCK"
click at [138, 13] on div "Uy5fpJfzn1urpUwI2Fh1EmCK Alt s" at bounding box center [80, 9] width 122 height 12
click at [136, 6] on button "search-icon" at bounding box center [133, 8] width 10 height 7
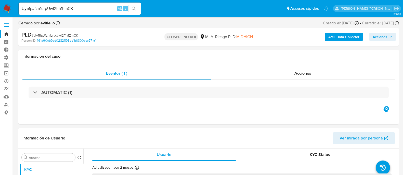
scroll to position [127, 0]
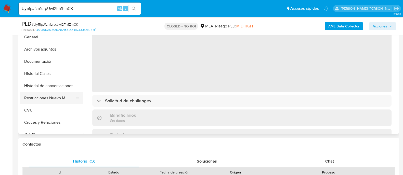
select select "10"
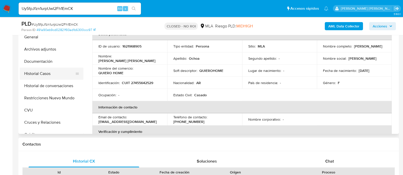
click at [48, 77] on button "Historial Casos" at bounding box center [50, 74] width 60 height 12
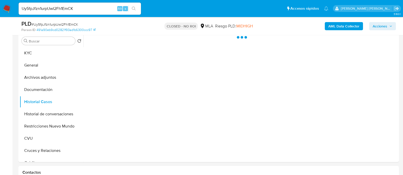
scroll to position [63, 0]
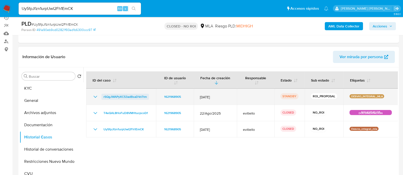
drag, startPoint x: 152, startPoint y: 95, endPoint x: 102, endPoint y: 98, distance: 50.0
click at [102, 98] on td "rSQgJWAPyXC53adBsaDVoTtm" at bounding box center [121, 97] width 70 height 16
click at [150, 101] on td "rSQgJWAPyXC53adBsaDVoTtm" at bounding box center [121, 97] width 70 height 16
drag, startPoint x: 150, startPoint y: 99, endPoint x: 98, endPoint y: 100, distance: 52.7
click at [98, 100] on td "rSQgJWAPyXC53adBsaDVoTtm" at bounding box center [121, 97] width 70 height 16
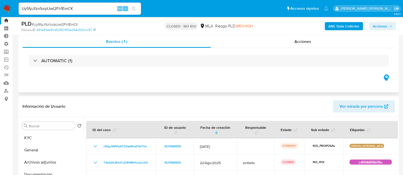
scroll to position [0, 0]
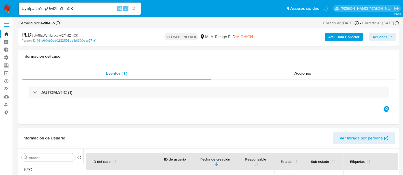
click at [386, 37] on span "Acciones" at bounding box center [379, 37] width 15 height 8
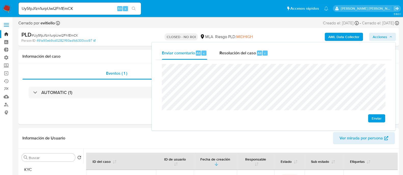
click at [369, 115] on button "Enviar" at bounding box center [376, 119] width 17 height 8
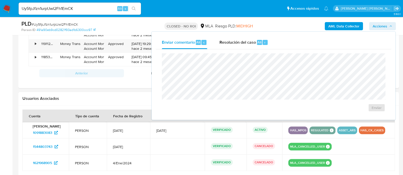
scroll to position [510, 0]
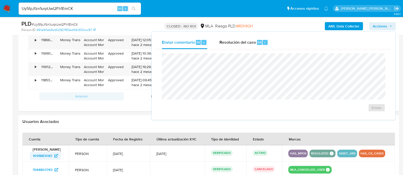
click at [49, 155] on span "1091883083" at bounding box center [42, 156] width 19 height 8
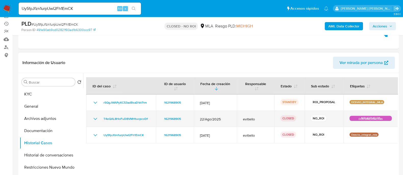
scroll to position [0, 0]
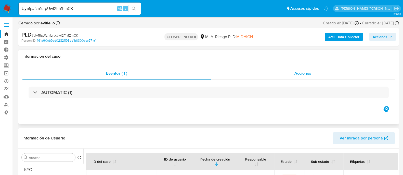
click at [268, 75] on div "Acciones" at bounding box center [303, 73] width 184 height 12
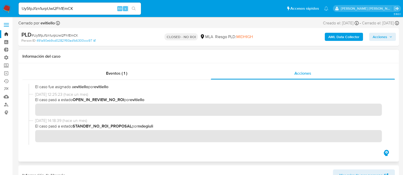
scroll to position [63, 0]
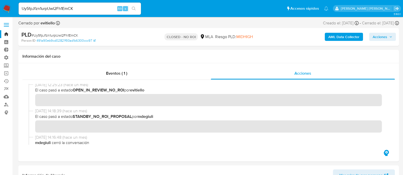
click at [8, 11] on img at bounding box center [7, 8] width 9 height 9
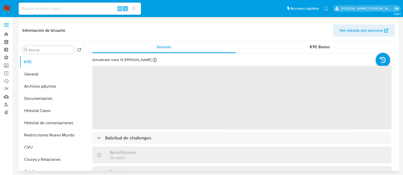
select select "10"
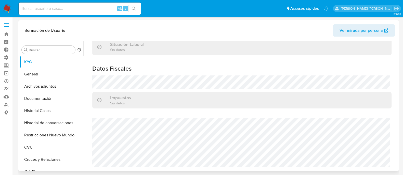
scroll to position [127, 0]
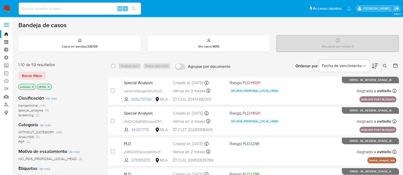
click at [67, 159] on span "NO_ROS_PROPOSAL_LOCAL_HEAD" at bounding box center [47, 159] width 58 height 5
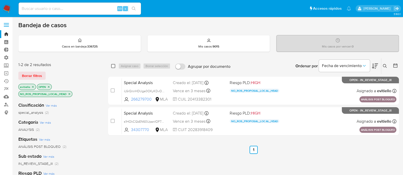
click at [111, 67] on input "checkbox" at bounding box center [113, 66] width 4 height 4
checkbox input "true"
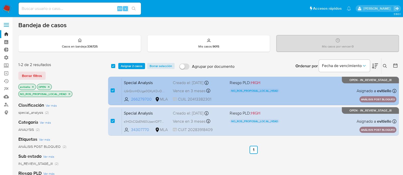
click at [110, 90] on div "case-item-checkbox No es posible asignar el caso Special Analysis iL6rQnnHDUga0…" at bounding box center [253, 91] width 291 height 29
click at [112, 91] on input "checkbox" at bounding box center [113, 91] width 4 height 4
checkbox input "false"
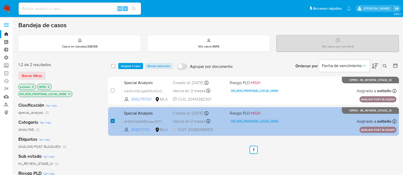
click at [111, 120] on input "checkbox" at bounding box center [113, 121] width 4 height 4
checkbox input "false"
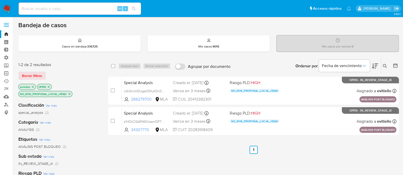
click at [5, 75] on link "Operaciones masivas" at bounding box center [30, 74] width 61 height 8
